Goal: Task Accomplishment & Management: Use online tool/utility

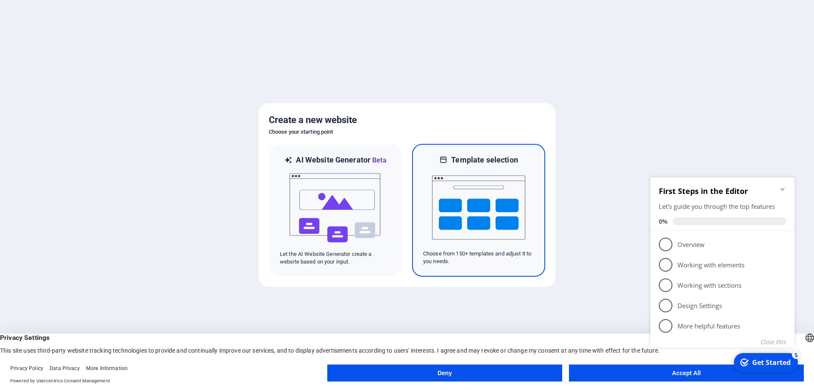
click at [492, 201] on img at bounding box center [478, 207] width 93 height 85
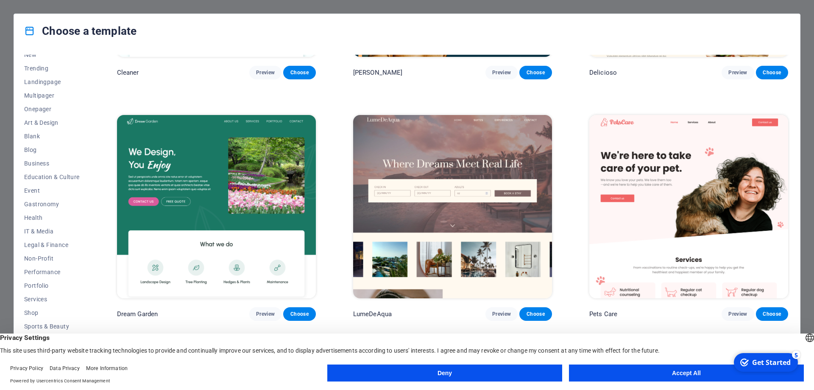
scroll to position [34, 0]
click at [31, 217] on span "Health" at bounding box center [52, 217] width 56 height 7
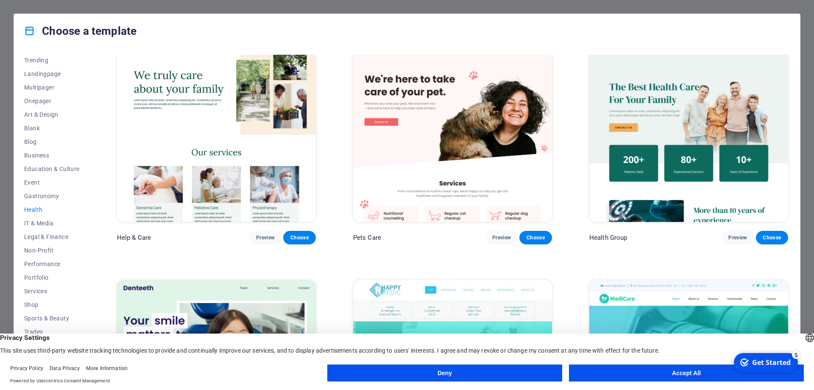
scroll to position [24, 0]
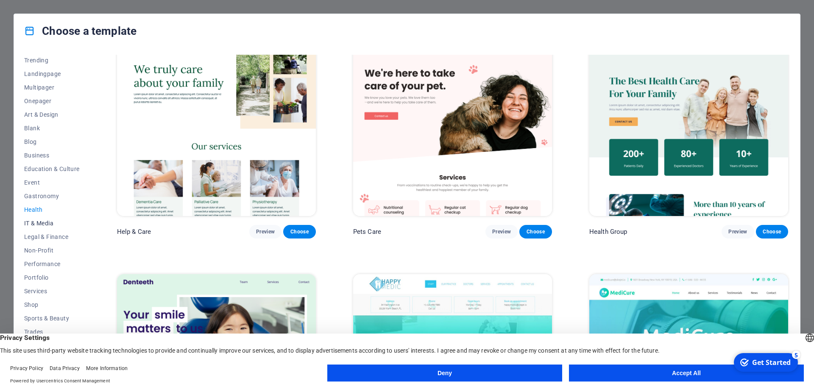
click at [34, 222] on span "IT & Media" at bounding box center [52, 223] width 56 height 7
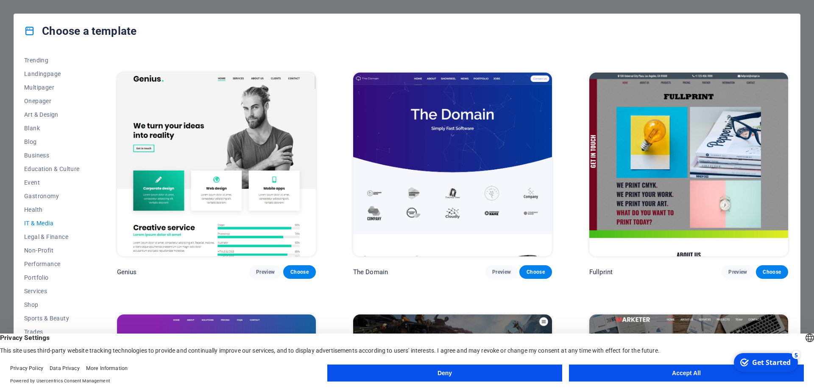
scroll to position [467, 0]
click at [498, 268] on span "Preview" at bounding box center [501, 271] width 19 height 7
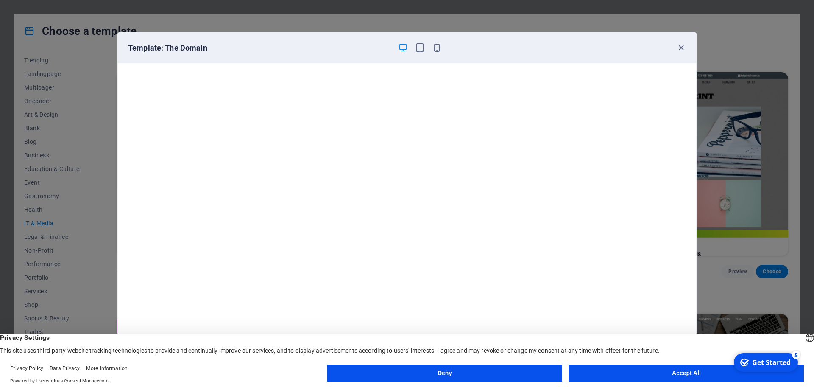
scroll to position [2, 0]
click at [682, 47] on icon "button" at bounding box center [681, 48] width 10 height 10
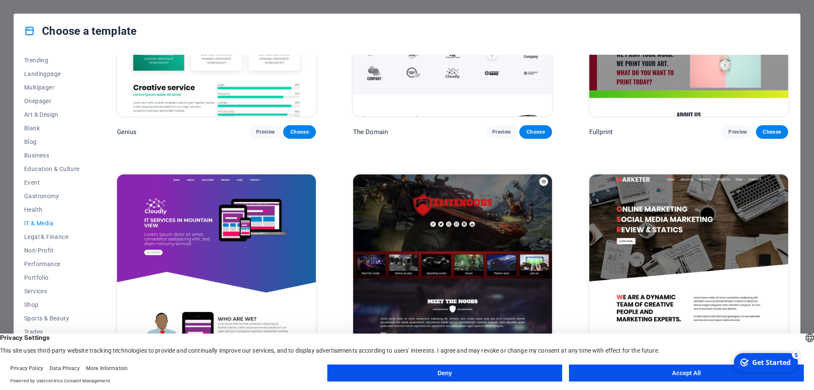
scroll to position [617, 0]
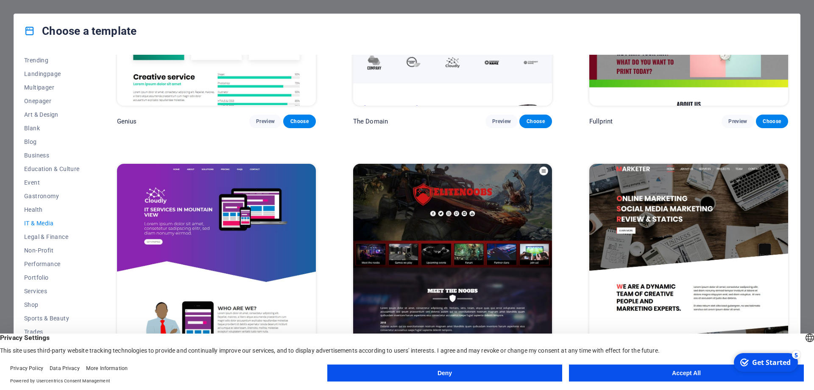
click at [526, 370] on button "Deny" at bounding box center [444, 372] width 235 height 17
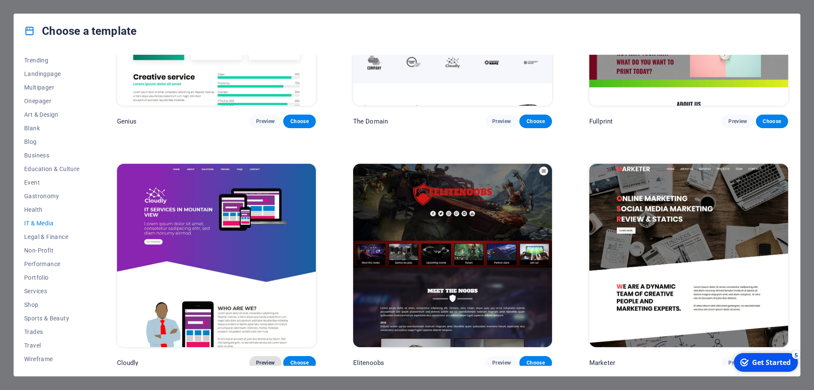
click at [266, 359] on span "Preview" at bounding box center [265, 362] width 19 height 7
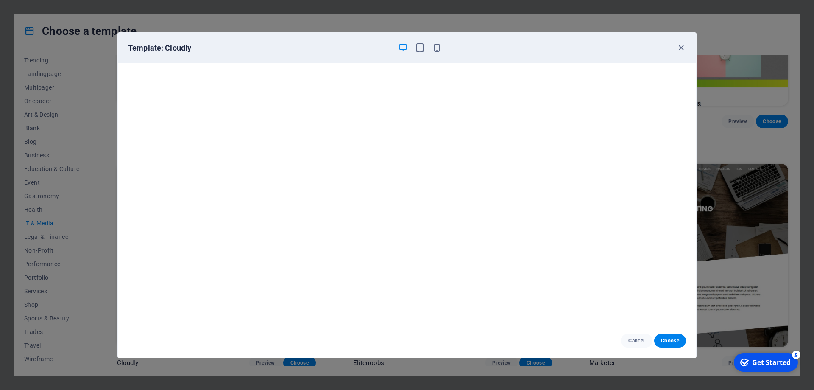
scroll to position [2, 0]
click at [679, 47] on icon "button" at bounding box center [681, 48] width 10 height 10
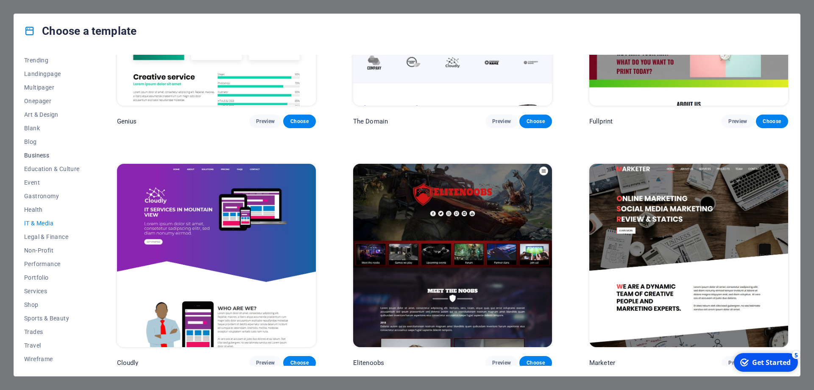
click at [40, 155] on span "Business" at bounding box center [52, 155] width 56 height 7
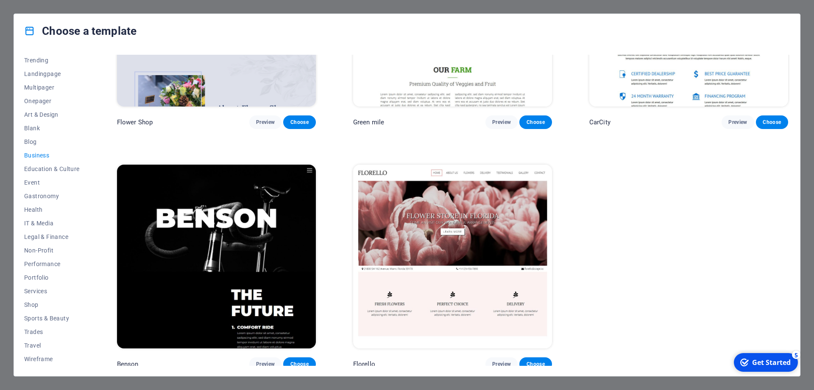
scroll to position [376, 0]
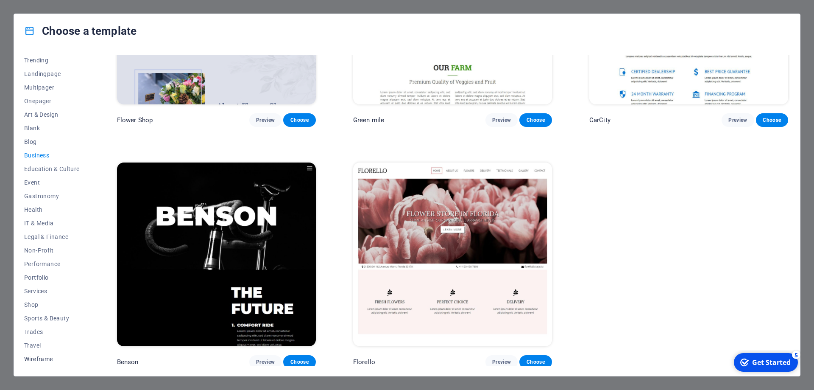
click at [43, 359] on span "Wireframe" at bounding box center [52, 358] width 56 height 7
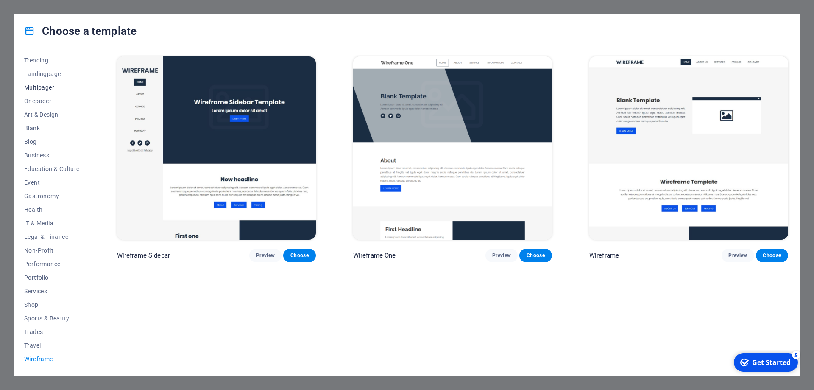
click at [42, 84] on span "Multipager" at bounding box center [52, 87] width 56 height 7
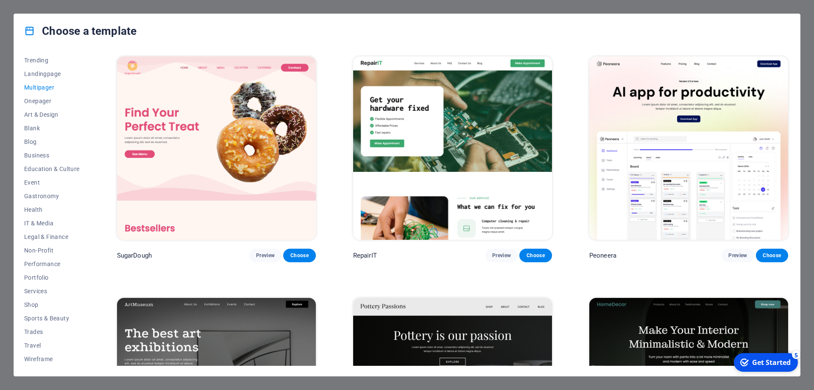
click at [35, 6] on div "Choose a template All Templates My Templates New Trending Landingpage Multipage…" at bounding box center [407, 195] width 814 height 390
click at [31, 31] on icon at bounding box center [29, 30] width 11 height 11
click at [796, 354] on div "5" at bounding box center [796, 354] width 8 height 8
